Goal: Information Seeking & Learning: Learn about a topic

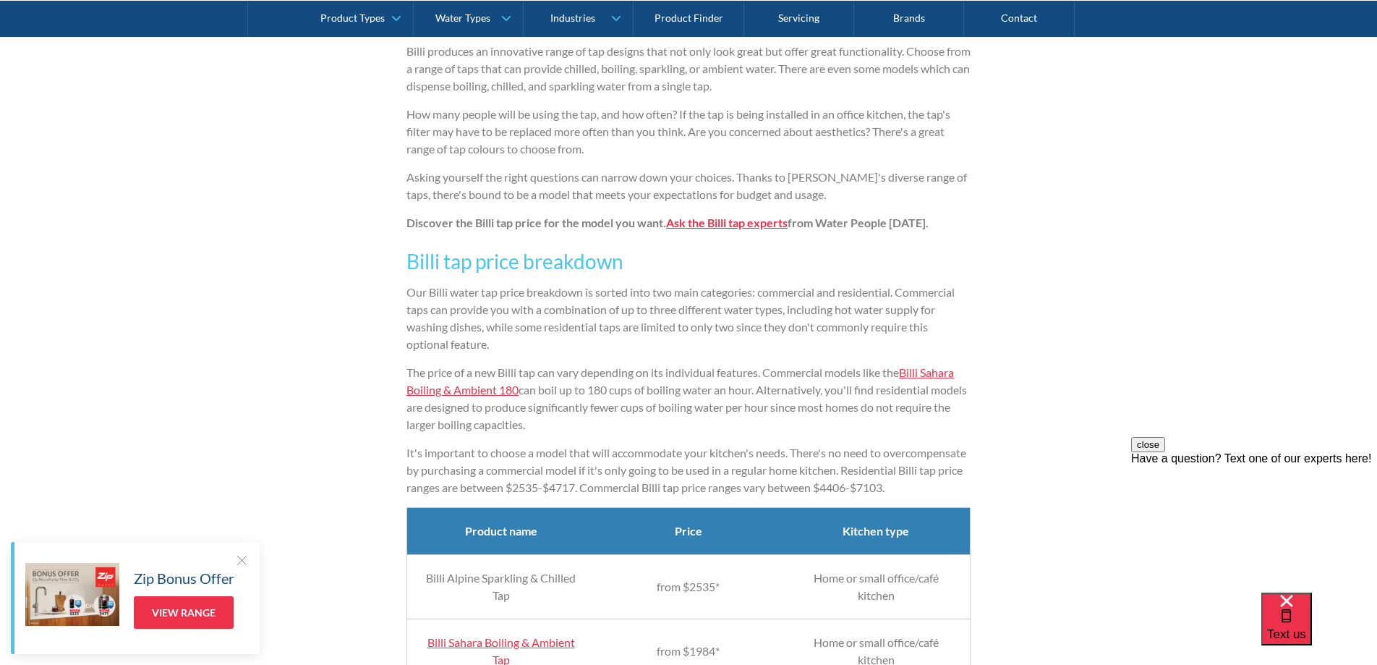
scroll to position [1020, 0]
click at [946, 376] on link "Billi Sahara Boiling & Ambient 180" at bounding box center [679, 381] width 547 height 31
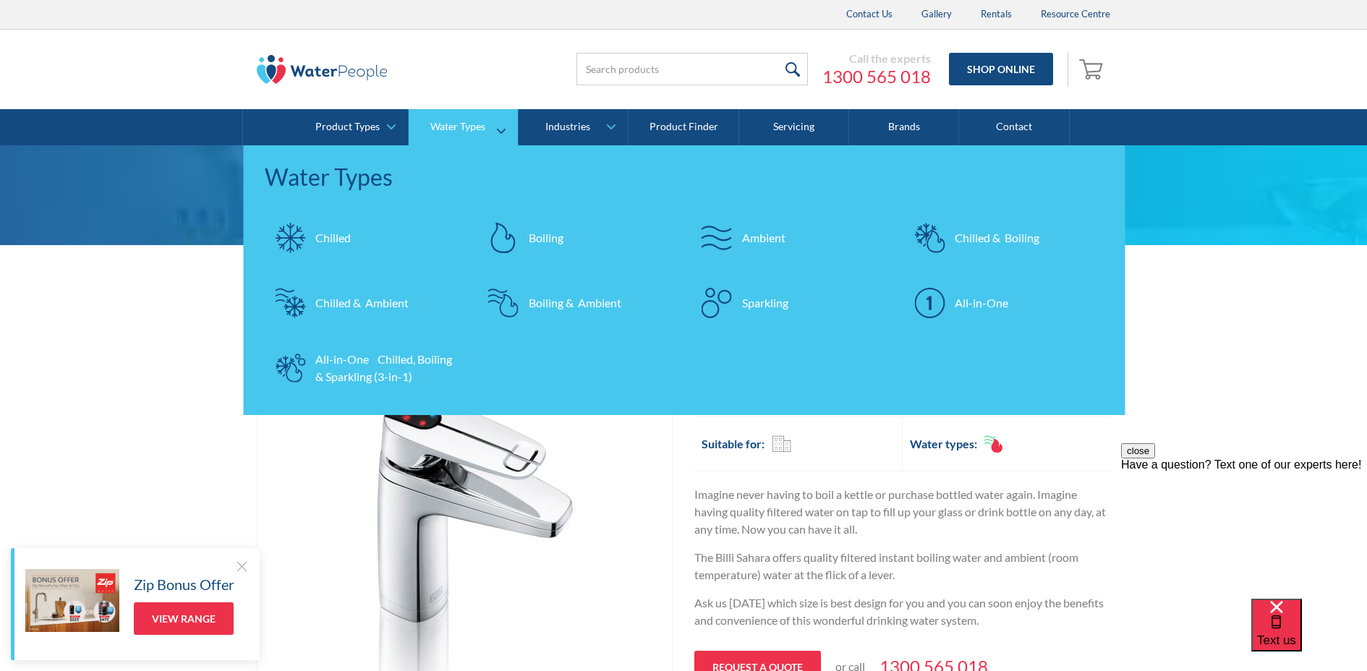
click at [766, 304] on div "Sparkling" at bounding box center [765, 302] width 46 height 17
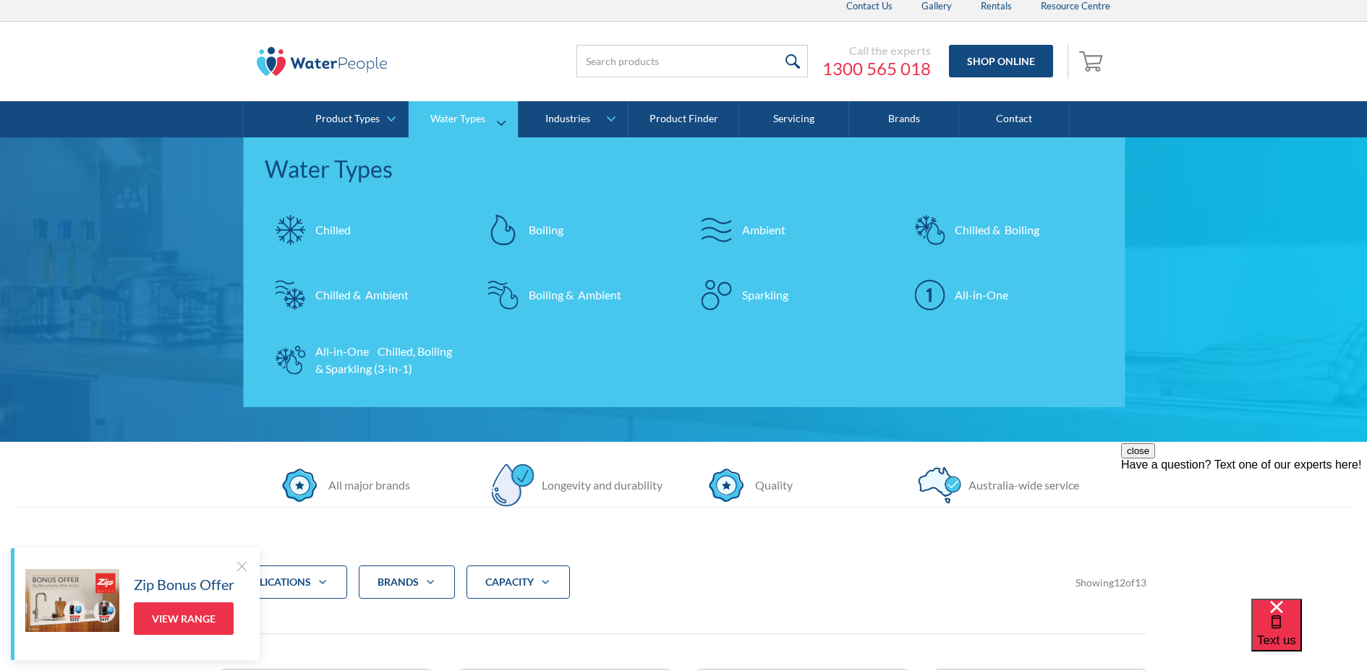
click at [372, 301] on div "Chilled & Ambient" at bounding box center [361, 294] width 93 height 17
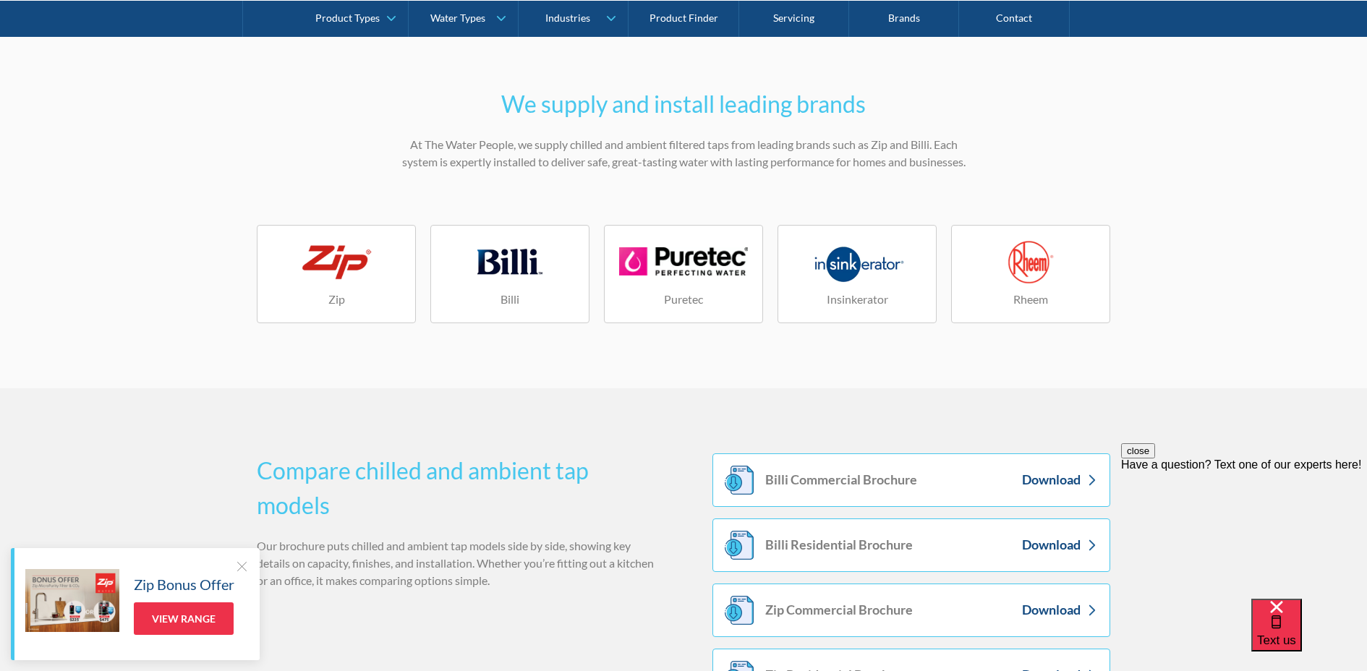
scroll to position [1705, 0]
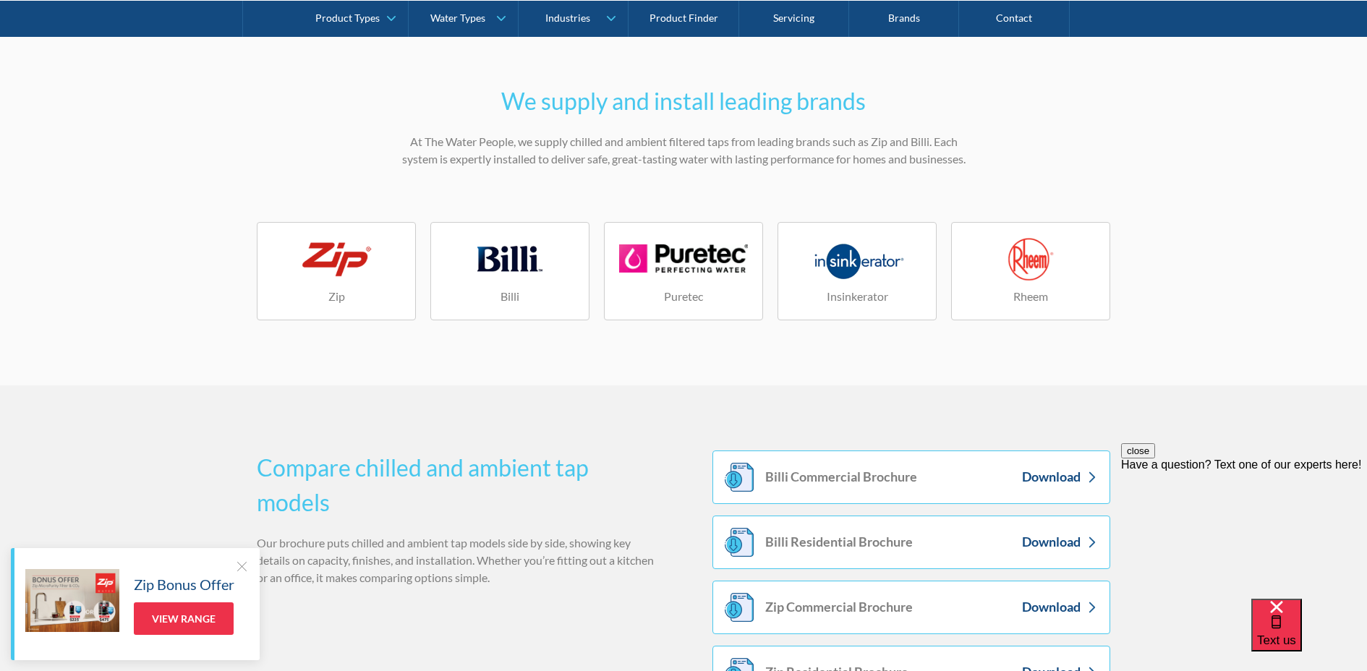
click at [512, 273] on div at bounding box center [510, 258] width 79 height 43
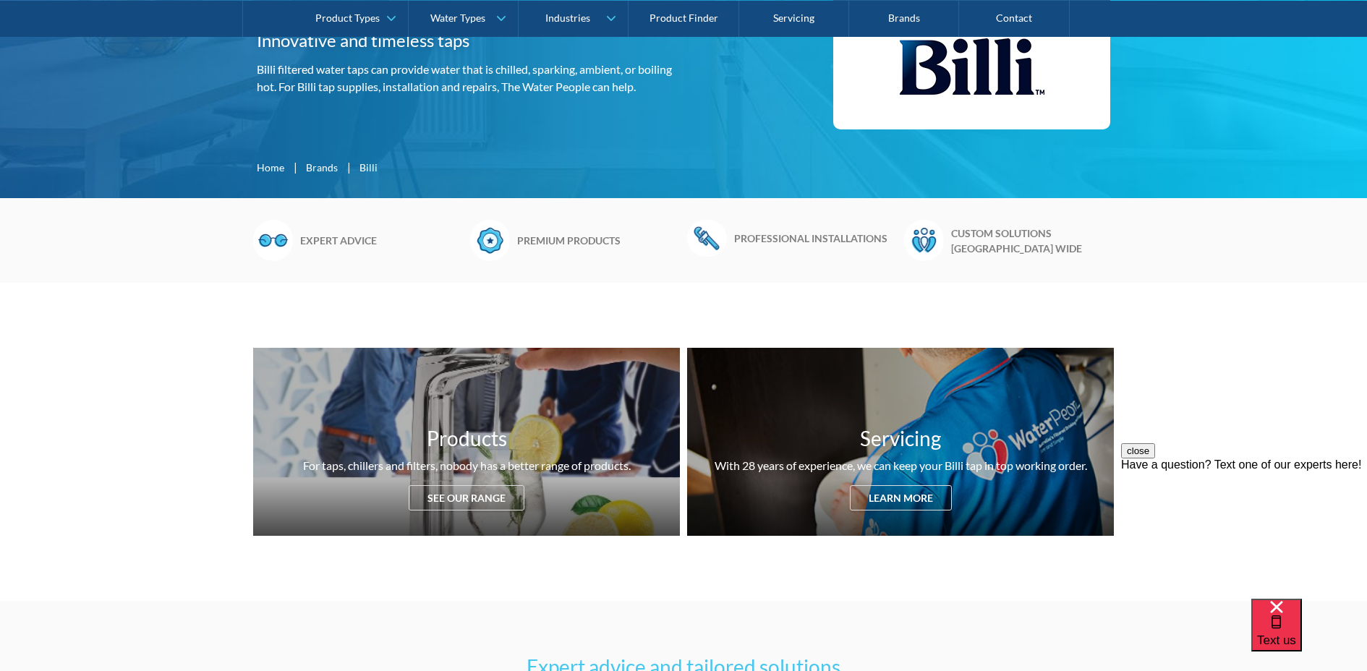
scroll to position [288, 0]
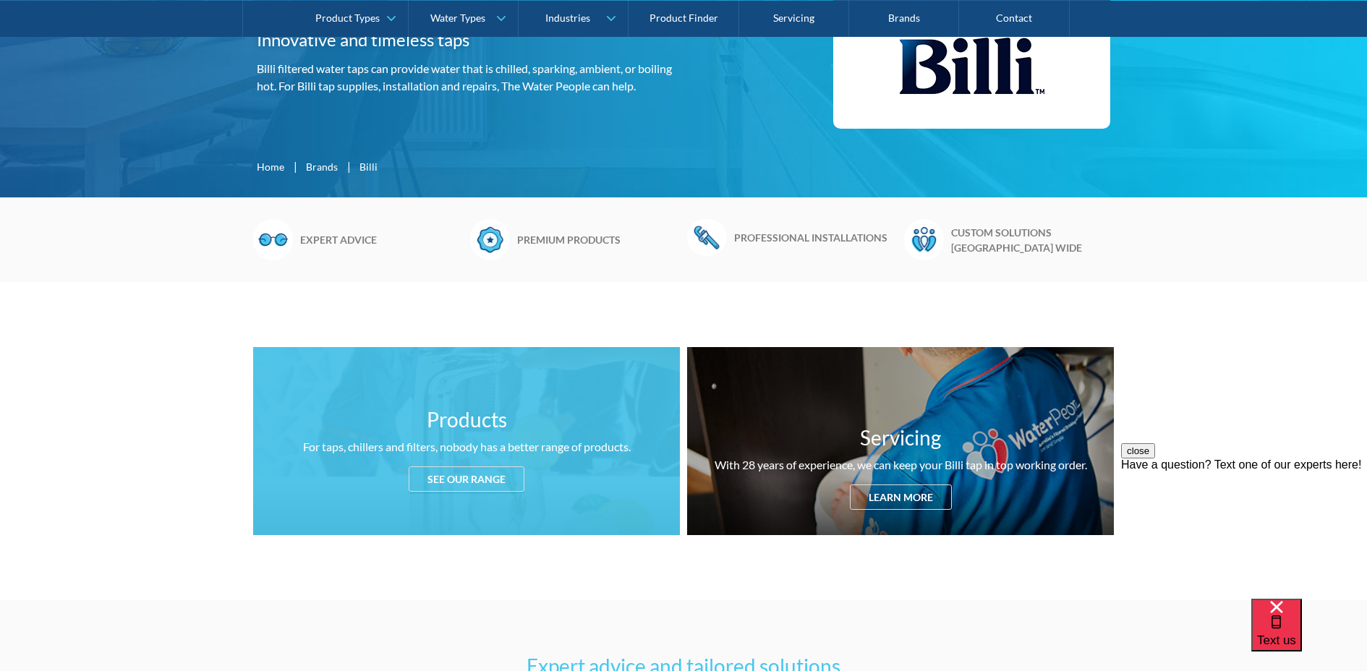
click at [478, 479] on div "See our range" at bounding box center [467, 478] width 116 height 25
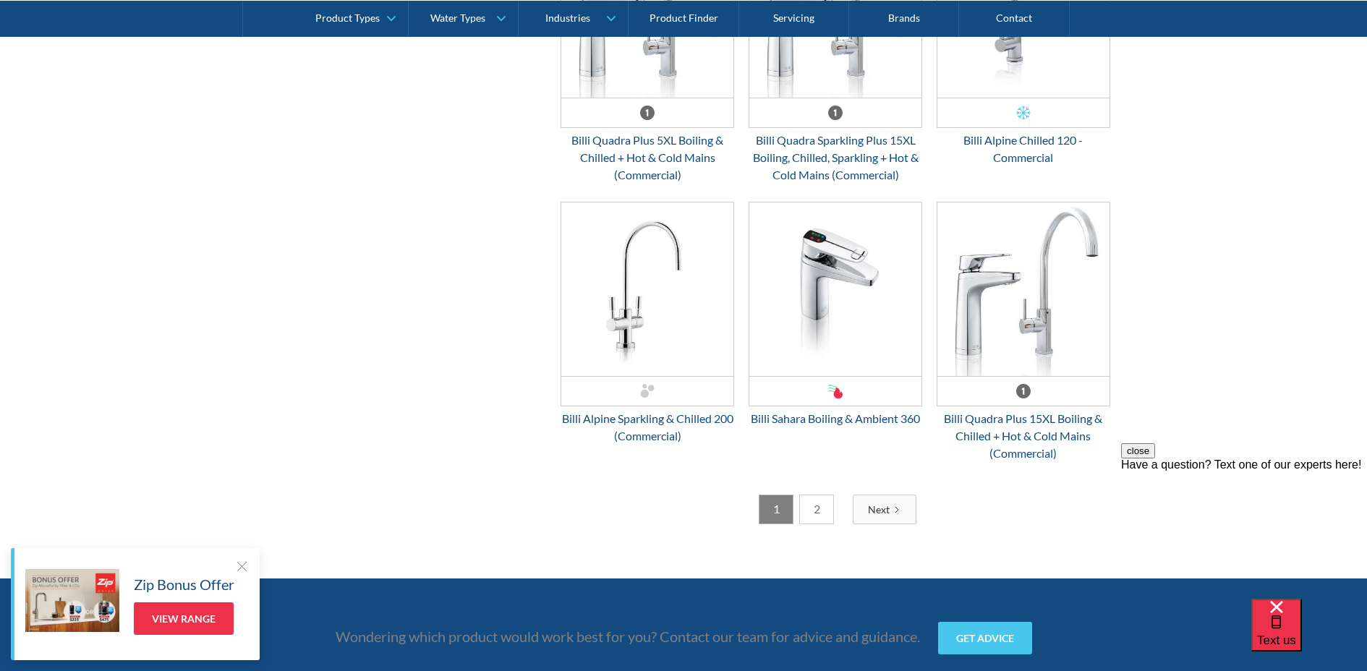
scroll to position [3654, 0]
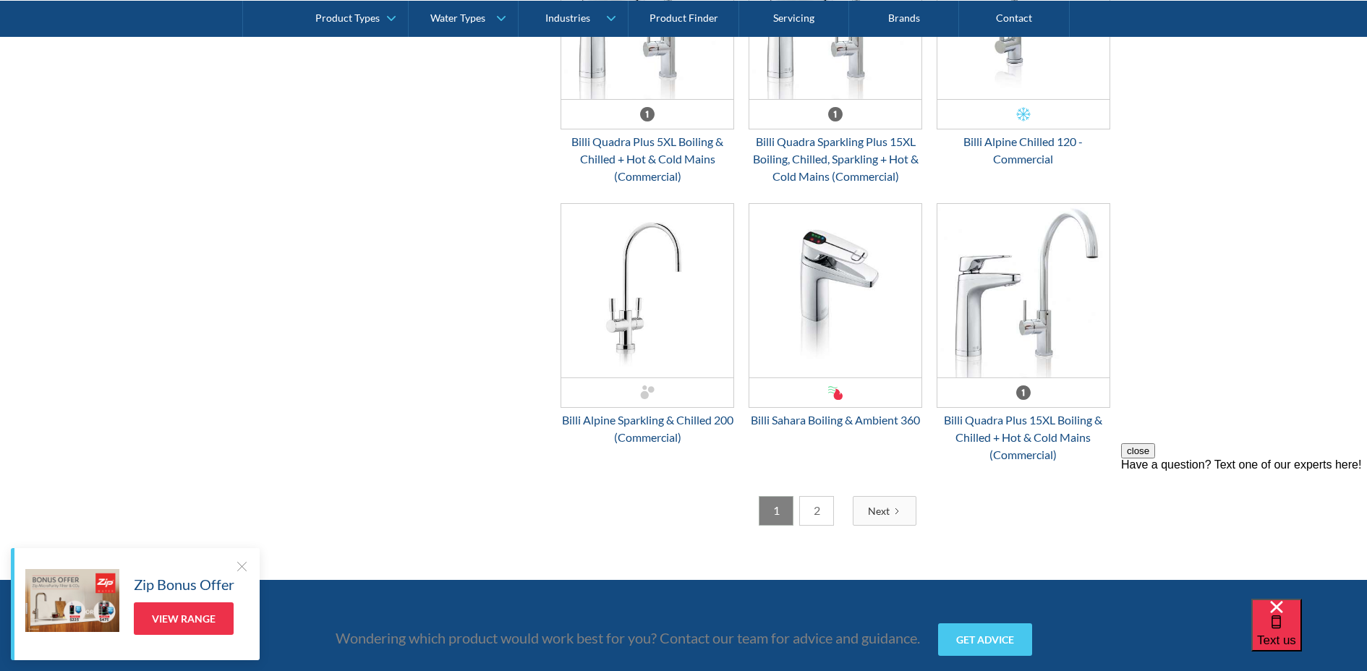
click at [816, 513] on link "2" at bounding box center [816, 511] width 35 height 30
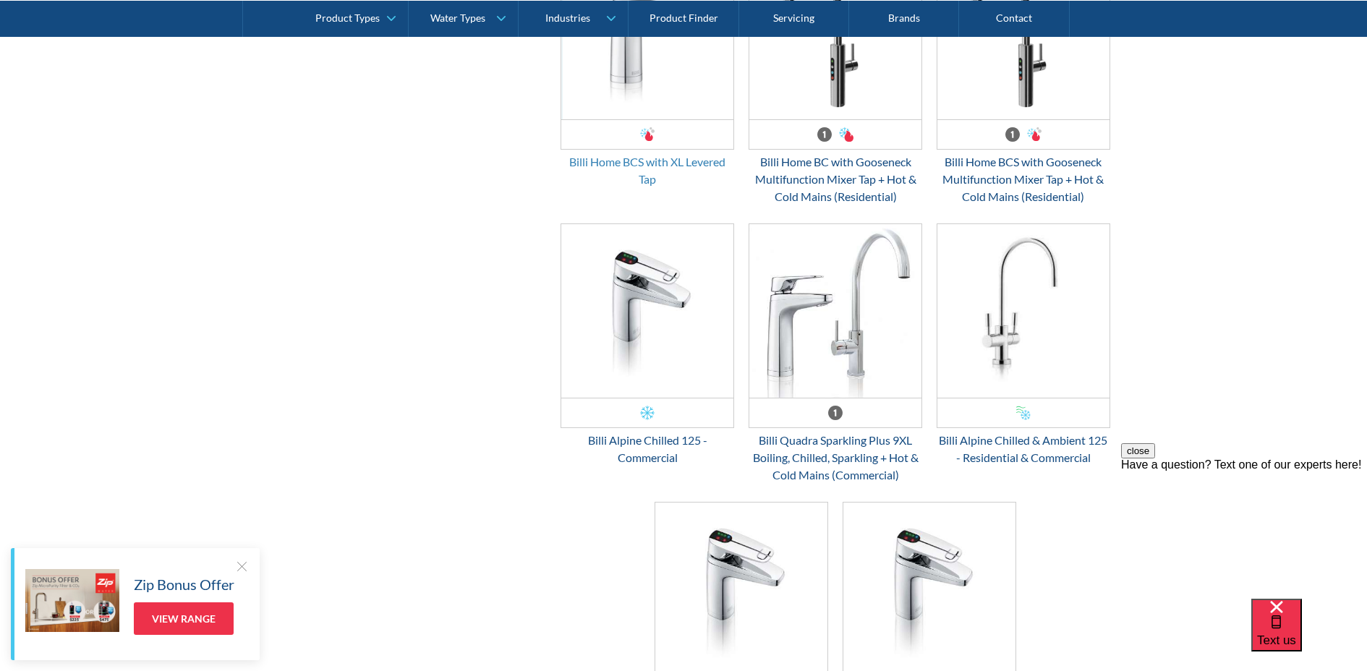
scroll to position [2372, 0]
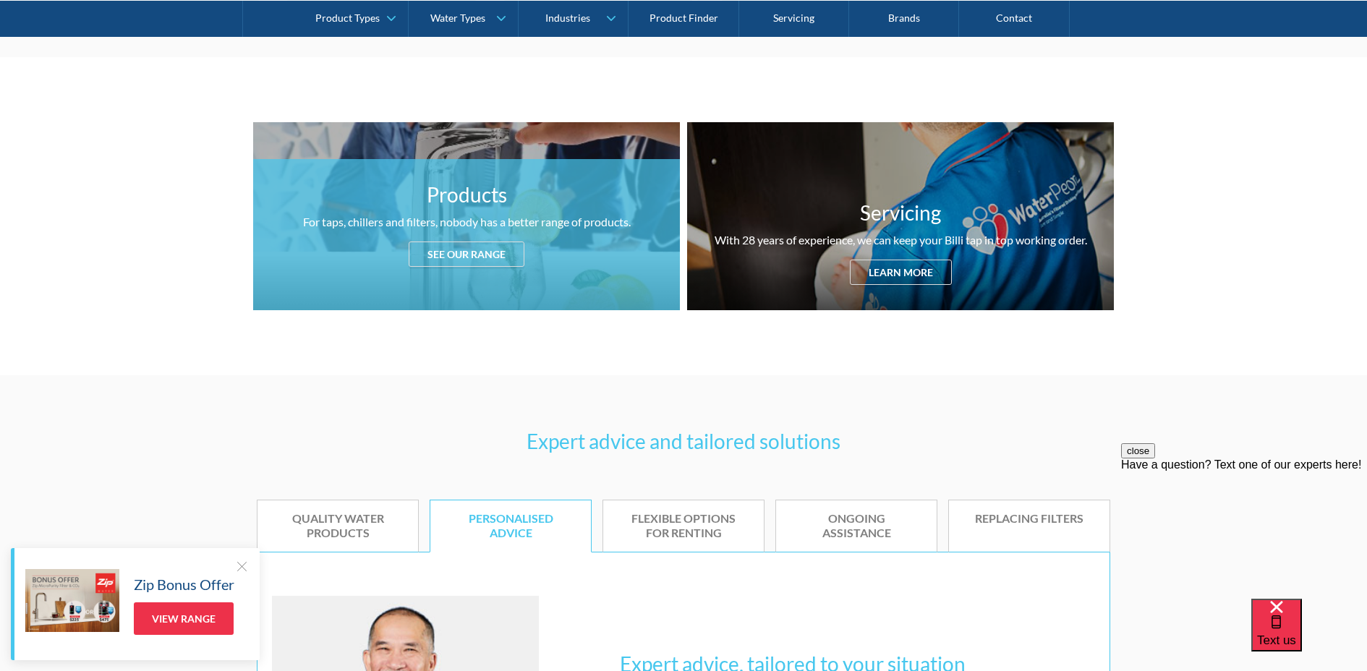
scroll to position [503, 0]
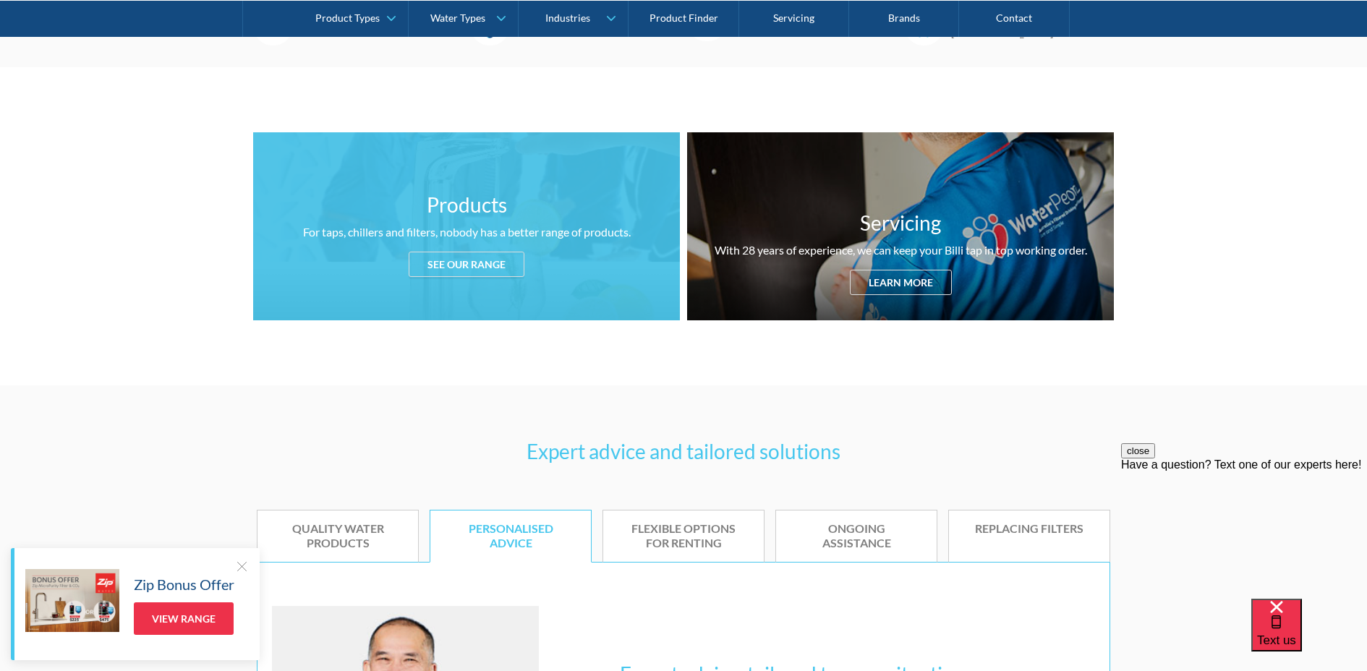
click at [461, 259] on div "See our range" at bounding box center [467, 264] width 116 height 25
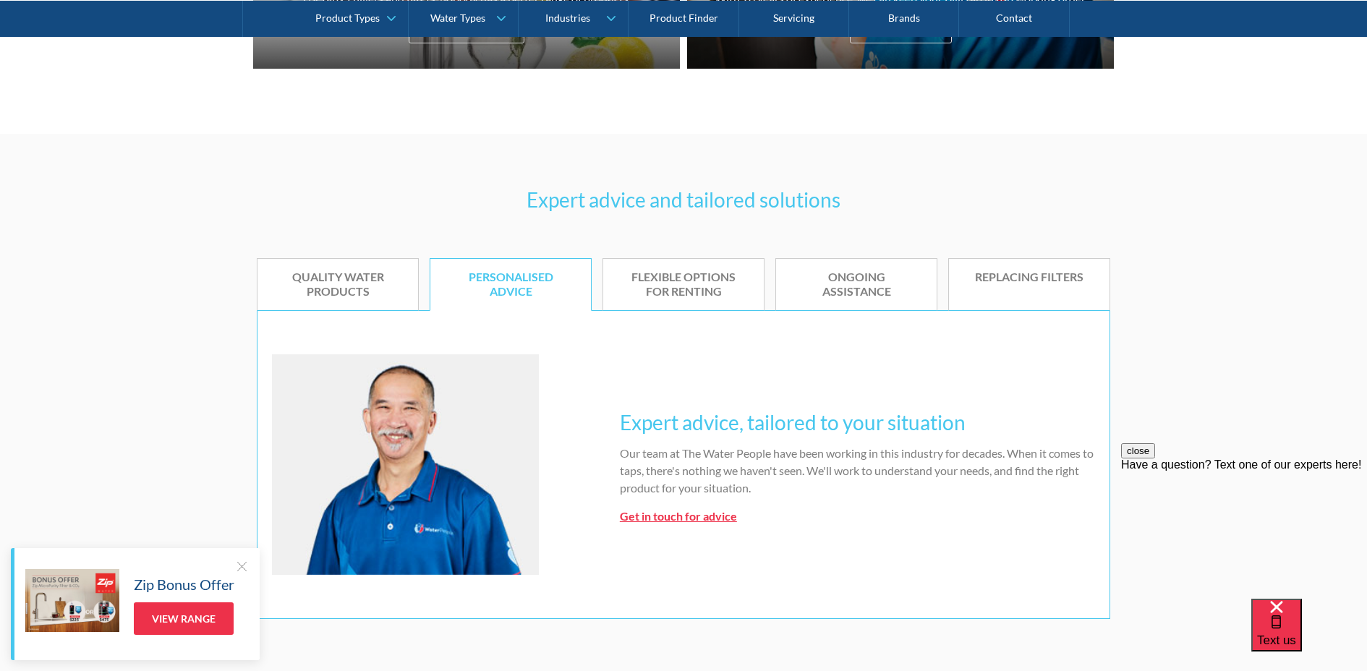
scroll to position [777, 0]
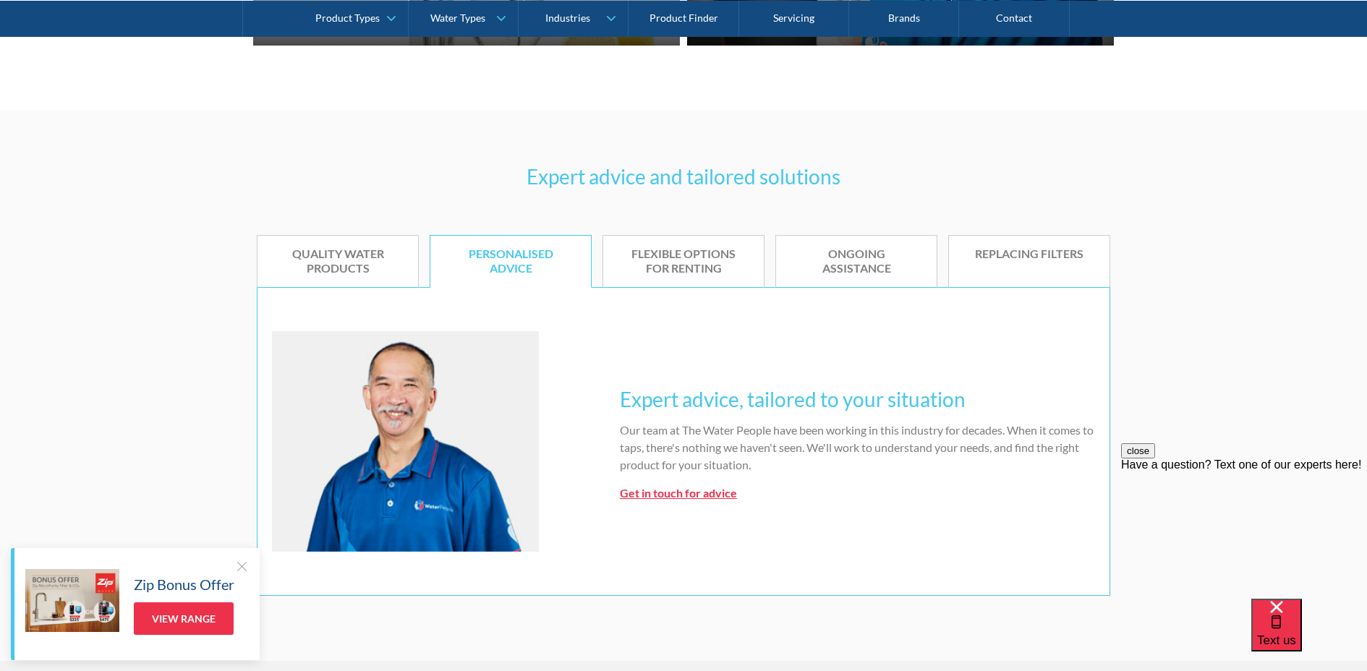
click at [343, 257] on div "Quality water products" at bounding box center [337, 262] width 117 height 30
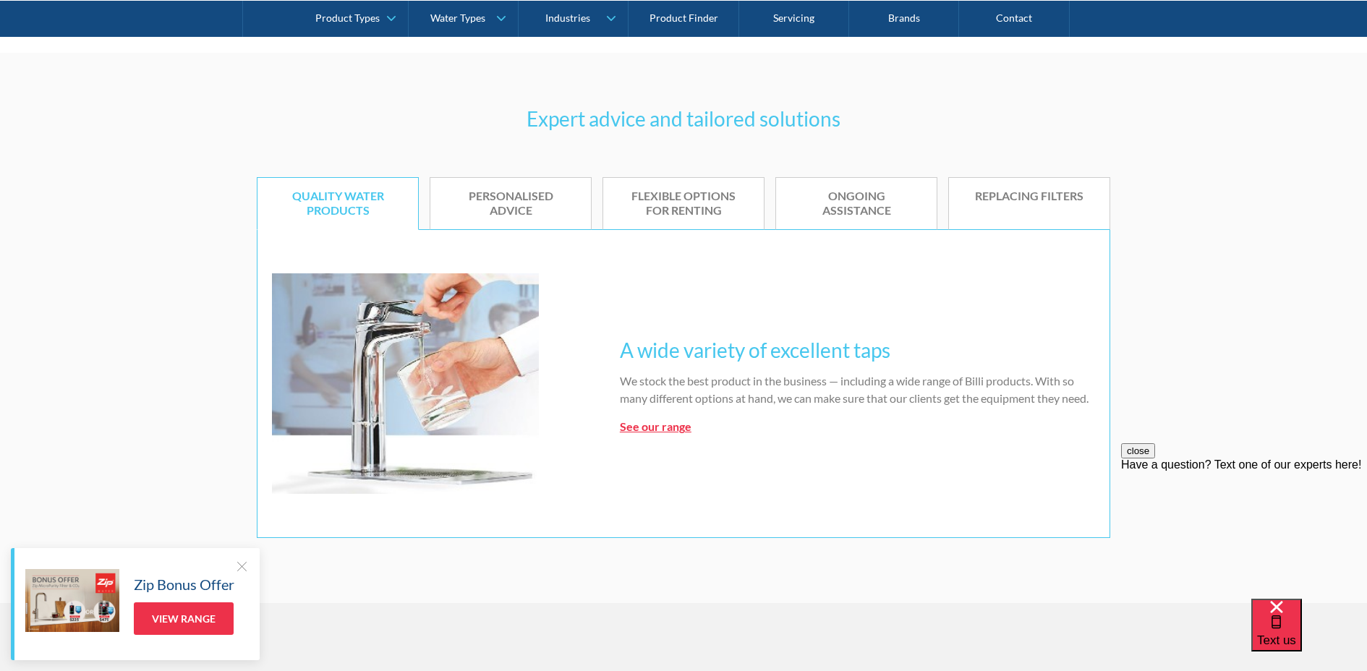
scroll to position [837, 0]
click at [658, 426] on strong "See our range" at bounding box center [656, 425] width 72 height 14
click at [648, 424] on strong "See our range" at bounding box center [656, 425] width 72 height 14
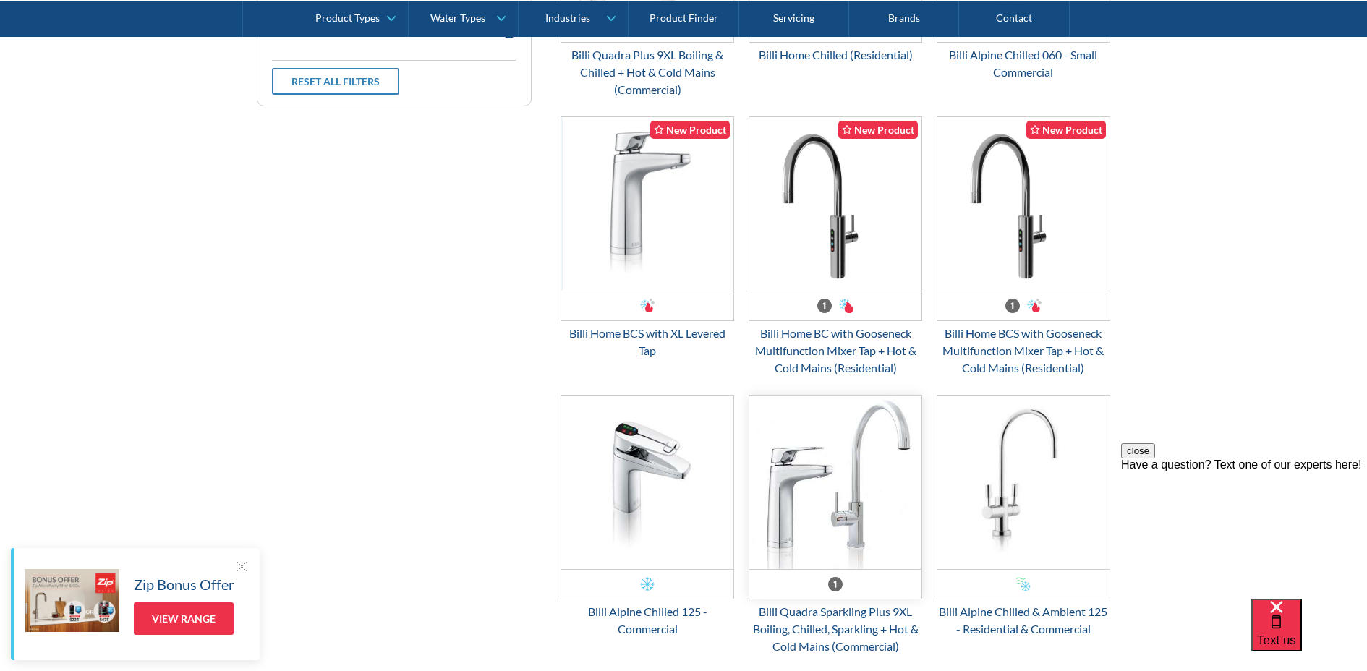
scroll to position [2158, 0]
click at [643, 330] on div "Billi Home BCS with XL Levered Tap" at bounding box center [647, 340] width 174 height 35
